Goal: Information Seeking & Learning: Understand process/instructions

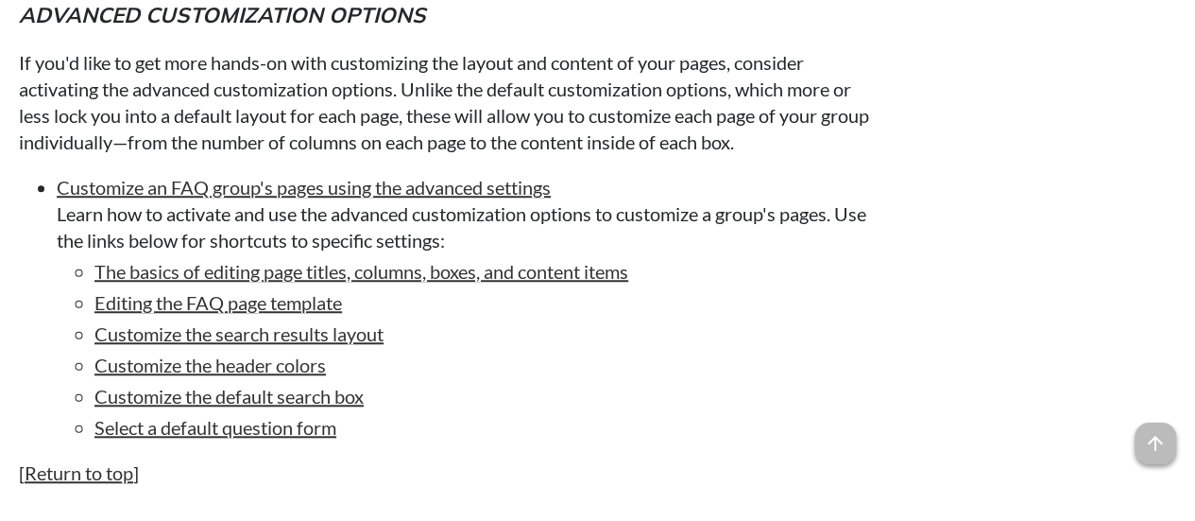
scroll to position [4253, 0]
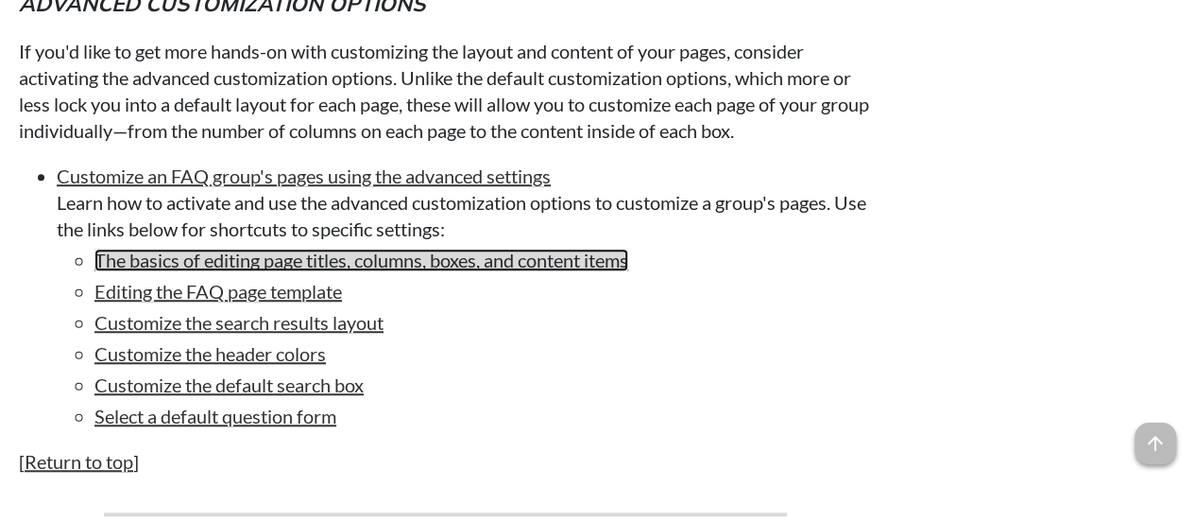
click at [540, 271] on link "The basics of editing page titles, columns, boxes, and content items" at bounding box center [362, 260] width 534 height 23
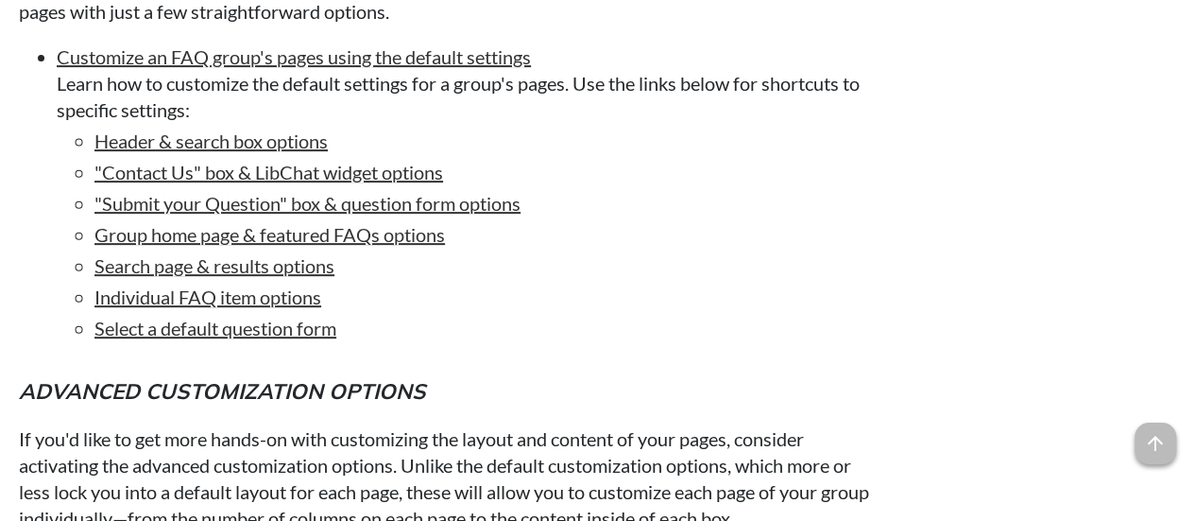
scroll to position [3875, 0]
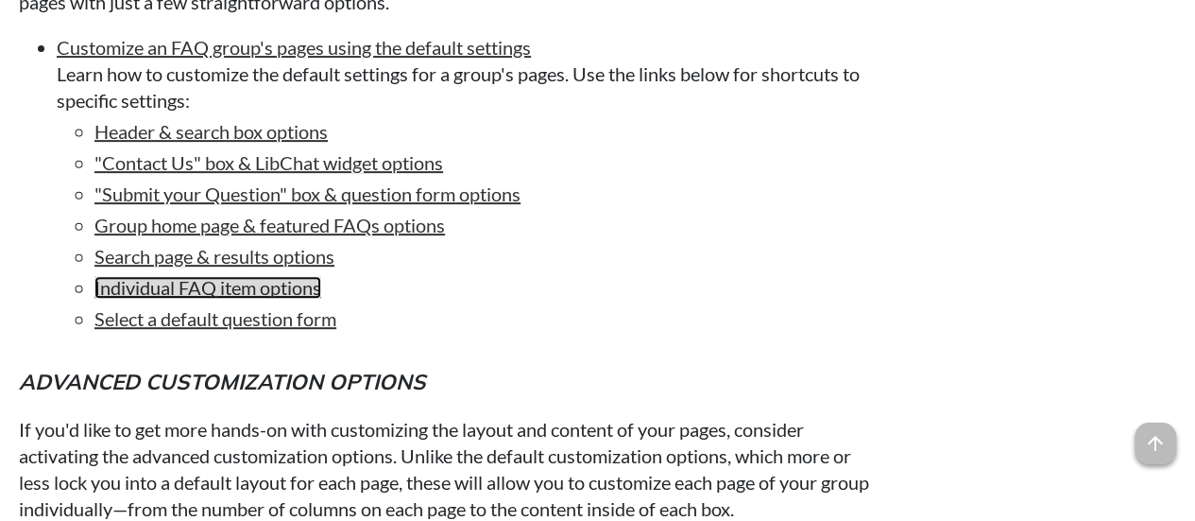
click at [253, 299] on link "Individual FAQ item options" at bounding box center [208, 287] width 227 height 23
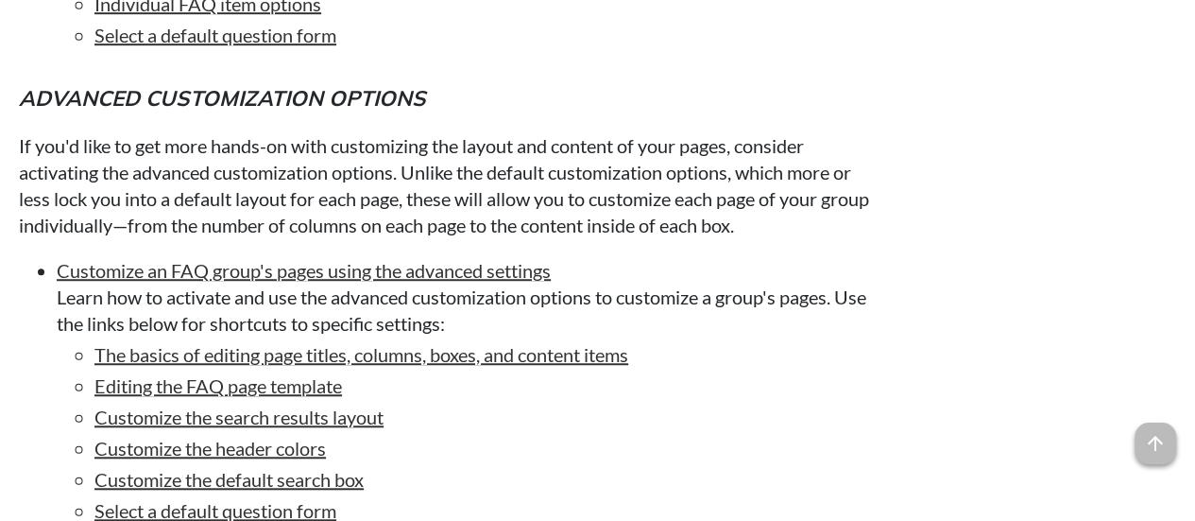
scroll to position [4253, 0]
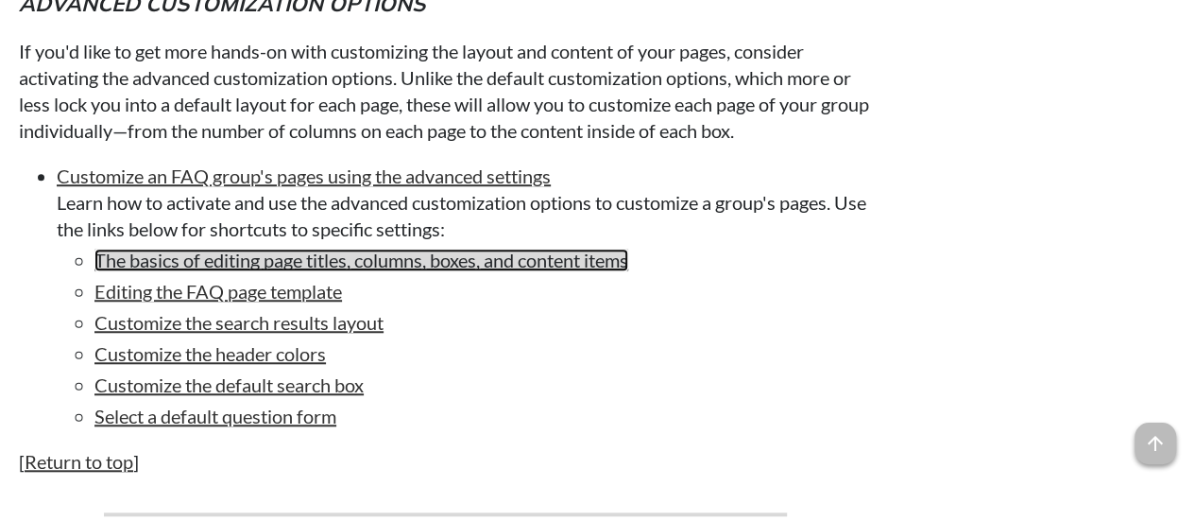
click at [261, 270] on link "The basics of editing page titles, columns, boxes, and content items" at bounding box center [362, 260] width 534 height 23
